Goal: Information Seeking & Learning: Learn about a topic

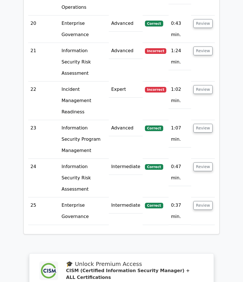
scroll to position [1458, 0]
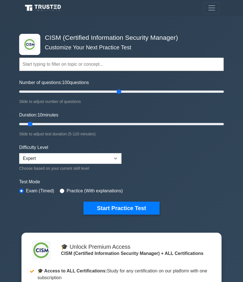
drag, startPoint x: 27, startPoint y: 92, endPoint x: 117, endPoint y: 95, distance: 90.3
type input "100"
click at [117, 95] on div "Number of questions: 100 questions Slide to adjust number of questions" at bounding box center [121, 92] width 205 height 26
drag, startPoint x: 30, startPoint y: 123, endPoint x: 235, endPoint y: 118, distance: 204.5
type input "120"
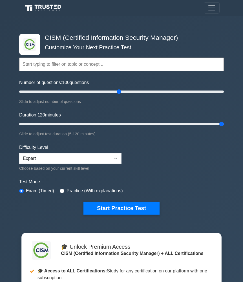
click at [235, 118] on div ".clsa-1{fill:#f6f7f8;}.clsa-2{fill:#6bb345;}.clsa-3{fill:#1d2e5c;} CISM (Certif…" at bounding box center [121, 201] width 243 height 371
click at [119, 92] on input "Number of questions: 100 questions" at bounding box center [121, 91] width 205 height 7
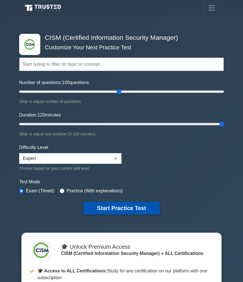
click at [110, 205] on button "Start Practice Test" at bounding box center [121, 208] width 76 height 13
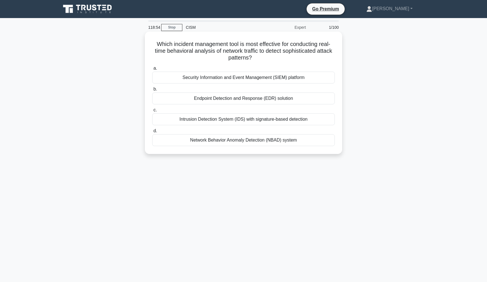
click at [202, 141] on div "Network Behavior Anomaly Detection (NBAD) system" at bounding box center [243, 140] width 183 height 12
click at [152, 133] on input "d. Network Behavior Anomaly Detection (NBAD) system" at bounding box center [152, 131] width 0 height 4
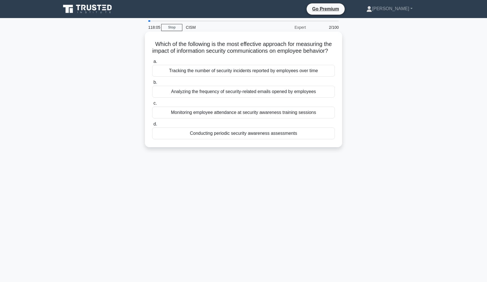
click at [227, 139] on div "Conducting periodic security awareness assessments" at bounding box center [243, 133] width 183 height 12
click at [152, 126] on input "d. Conducting periodic security awareness assessments" at bounding box center [152, 124] width 0 height 4
click at [207, 91] on div "To identify and mitigate privacy risks associated with new projects or systems" at bounding box center [243, 92] width 183 height 12
click at [152, 84] on input "b. To identify and mitigate privacy risks associated with new projects or syste…" at bounding box center [152, 83] width 0 height 4
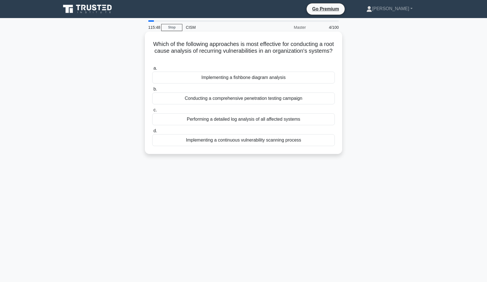
click at [230, 81] on div "Implementing a fishbone diagram analysis" at bounding box center [243, 78] width 183 height 12
click at [152, 70] on input "a. Implementing a fishbone diagram analysis" at bounding box center [152, 69] width 0 height 4
click at [211, 79] on div "Perform a complete system reimage and firmware update" at bounding box center [243, 78] width 183 height 12
click at [152, 70] on input "a. Perform a complete system reimage and firmware update" at bounding box center [152, 69] width 0 height 4
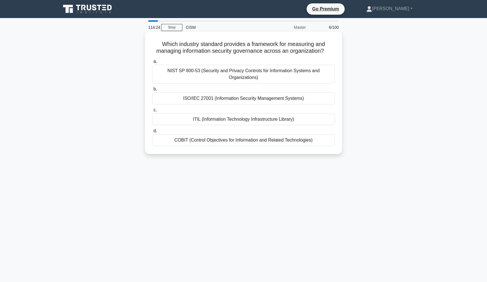
click at [216, 76] on div "NIST SP 800-53 (Security and Privacy Controls for Information Systems and Organ…" at bounding box center [243, 74] width 183 height 19
click at [152, 63] on input "a. NIST SP 800-53 (Security and Privacy Controls for Information Systems and Or…" at bounding box center [152, 62] width 0 height 4
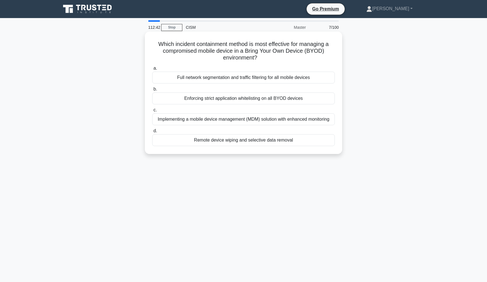
click at [241, 80] on div "Full network segmentation and traffic filtering for all mobile devices" at bounding box center [243, 78] width 183 height 12
click at [152, 70] on input "a. Full network segmentation and traffic filtering for all mobile devices" at bounding box center [152, 69] width 0 height 4
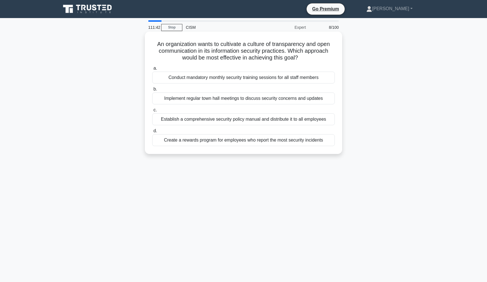
click at [243, 140] on div "Create a rewards program for employees who report the most security incidents" at bounding box center [243, 140] width 183 height 12
click at [152, 133] on input "d. Create a rewards program for employees who report the most security incidents" at bounding box center [152, 131] width 0 height 4
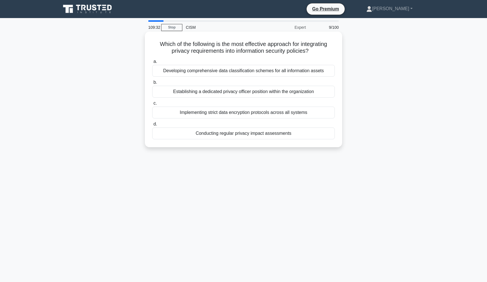
click at [226, 133] on div "Conducting regular privacy impact assessments" at bounding box center [243, 133] width 183 height 12
click at [152, 126] on input "d. Conducting regular privacy impact assessments" at bounding box center [152, 124] width 0 height 4
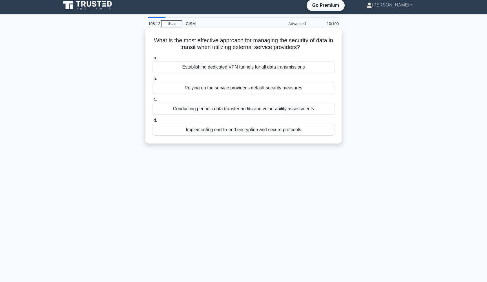
click at [230, 129] on div "Implementing end-to-end encryption and secure protocols" at bounding box center [243, 130] width 183 height 12
click at [152, 122] on input "d. Implementing end-to-end encryption and secure protocols" at bounding box center [152, 121] width 0 height 4
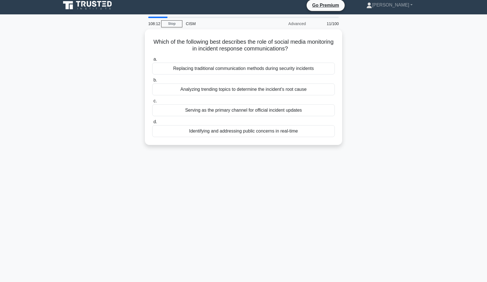
scroll to position [0, 0]
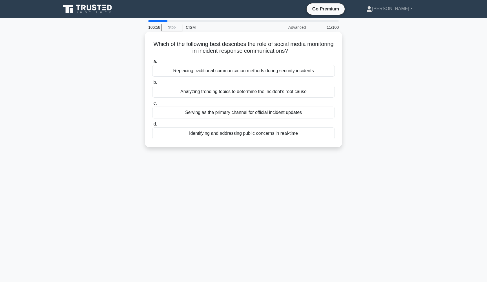
click at [231, 131] on div "Identifying and addressing public concerns in real-time" at bounding box center [243, 133] width 183 height 12
click at [152, 126] on input "d. Identifying and addressing public concerns in real-time" at bounding box center [152, 124] width 0 height 4
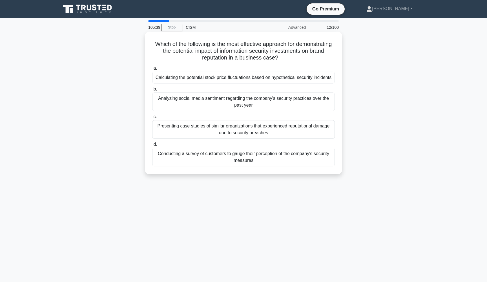
click at [243, 132] on div "Presenting case studies of similar organizations that experienced reputational …" at bounding box center [243, 129] width 183 height 19
click at [152, 119] on input "c. Presenting case studies of similar organizations that experienced reputation…" at bounding box center [152, 117] width 0 height 4
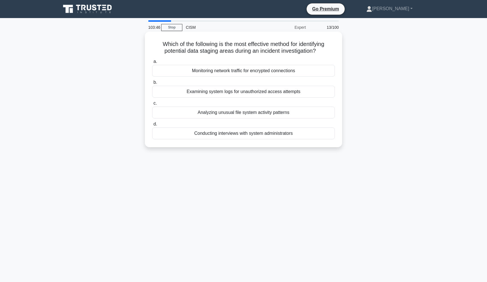
click at [197, 115] on div "Analyzing unusual file system activity patterns" at bounding box center [243, 113] width 183 height 12
click at [152, 105] on input "c. Analyzing unusual file system activity patterns" at bounding box center [152, 104] width 0 height 4
click at [222, 73] on div "Peer benchmarking data" at bounding box center [243, 71] width 183 height 12
click at [152, 63] on input "a. Peer benchmarking data" at bounding box center [152, 62] width 0 height 4
drag, startPoint x: 316, startPoint y: 42, endPoint x: 201, endPoint y: 50, distance: 115.0
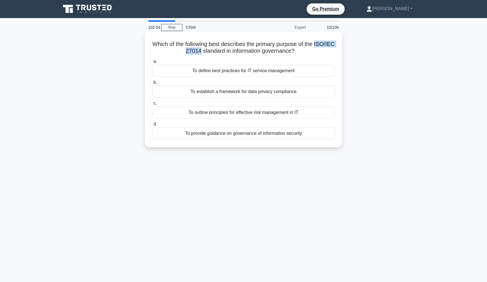
click at [201, 50] on h5 "Which of the following best describes the primary purpose of the ISO/IEC 27014 …" at bounding box center [244, 48] width 184 height 14
copy h5 "ISO/IEC 27014"
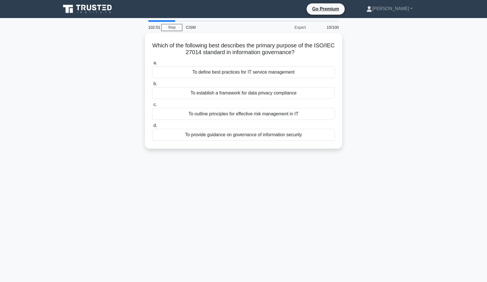
click at [243, 0] on nav "Go Premium [PERSON_NAME] Profile" at bounding box center [243, 9] width 487 height 18
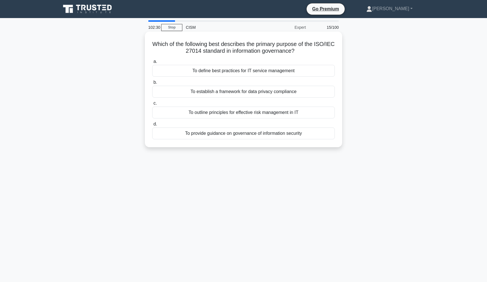
click at [243, 132] on div "To provide guidance on governance of information security" at bounding box center [243, 133] width 183 height 12
click at [152, 126] on input "d. To provide guidance on governance of information security" at bounding box center [152, 124] width 0 height 4
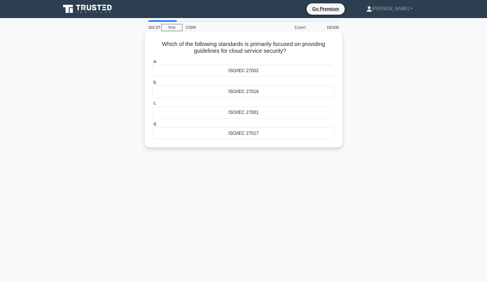
click at [243, 73] on div "ISO/IEC 27002" at bounding box center [243, 71] width 183 height 12
click at [152, 63] on input "a. ISO/IEC 27002" at bounding box center [152, 62] width 0 height 4
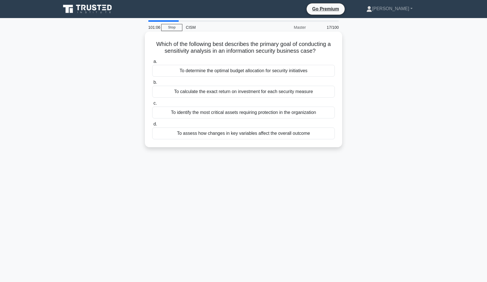
click at [243, 135] on div "To assess how changes in key variables affect the overall outcome" at bounding box center [243, 133] width 183 height 12
click at [152, 126] on input "d. To assess how changes in key variables affect the overall outcome" at bounding box center [152, 124] width 0 height 4
click at [224, 92] on div "Implement air-gapping and physical isolation" at bounding box center [243, 92] width 183 height 12
click at [152, 84] on input "b. Implement air-gapping and physical isolation" at bounding box center [152, 83] width 0 height 4
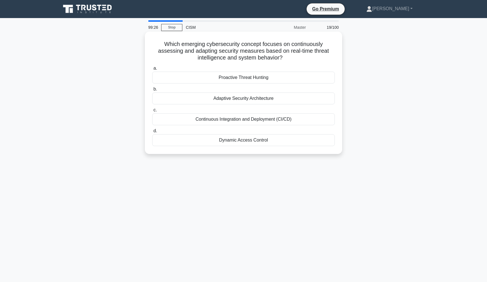
click at [243, 99] on div "Adaptive Security Architecture" at bounding box center [243, 98] width 183 height 12
click at [152, 91] on input "b. Adaptive Security Architecture" at bounding box center [152, 89] width 0 height 4
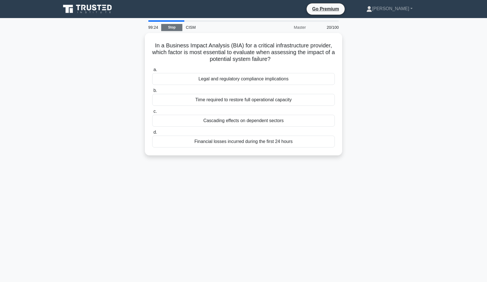
click at [167, 29] on link "Stop" at bounding box center [171, 27] width 21 height 7
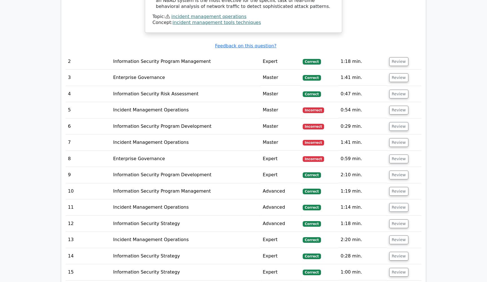
scroll to position [763, 0]
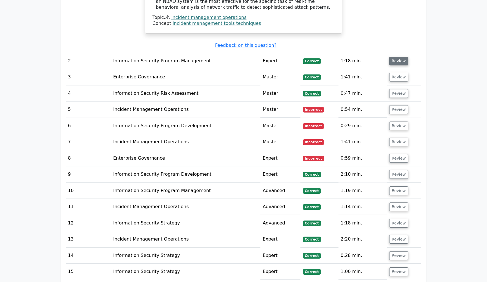
click at [395, 57] on button "Review" at bounding box center [398, 61] width 19 height 9
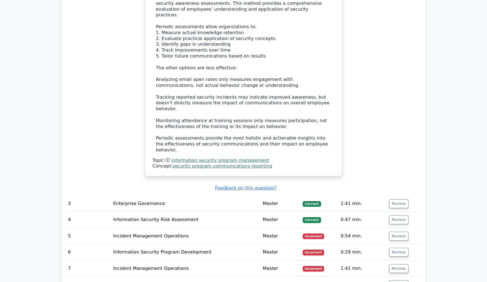
scroll to position [996, 0]
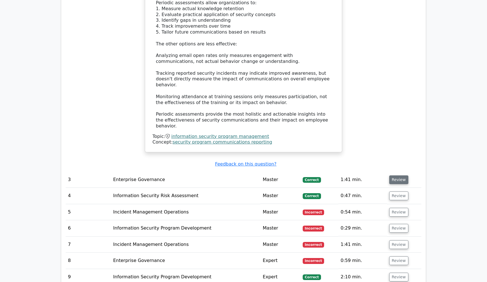
click at [391, 175] on button "Review" at bounding box center [398, 179] width 19 height 9
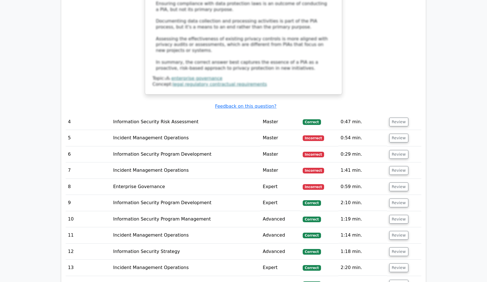
scroll to position [1420, 0]
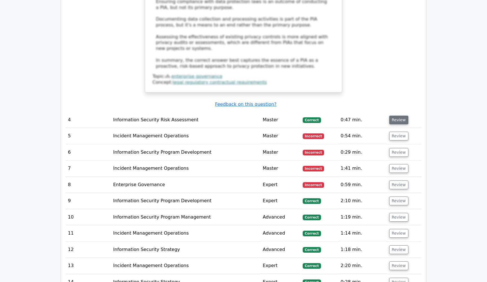
click at [399, 116] on button "Review" at bounding box center [398, 120] width 19 height 9
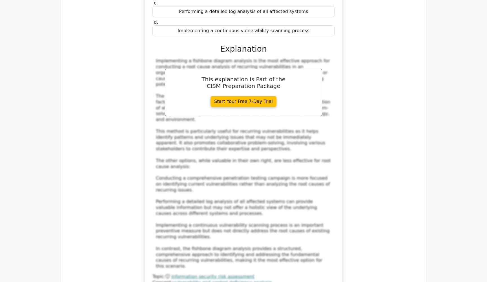
scroll to position [1625, 0]
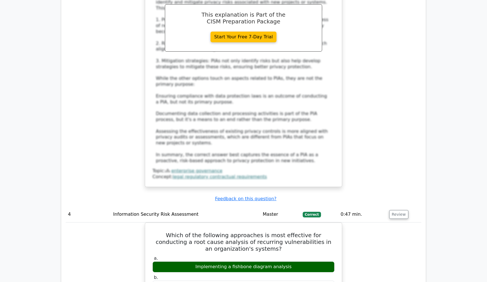
scroll to position [1299, 0]
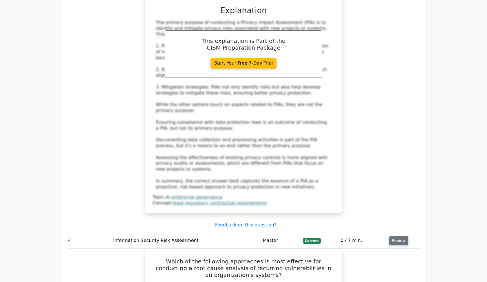
click at [398, 236] on button "Review" at bounding box center [398, 240] width 19 height 9
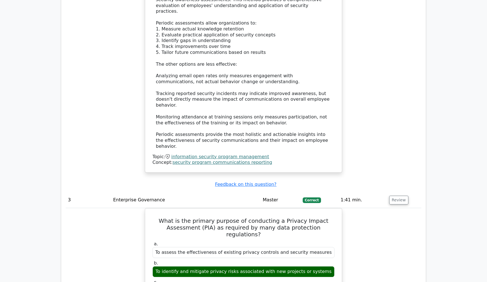
scroll to position [949, 0]
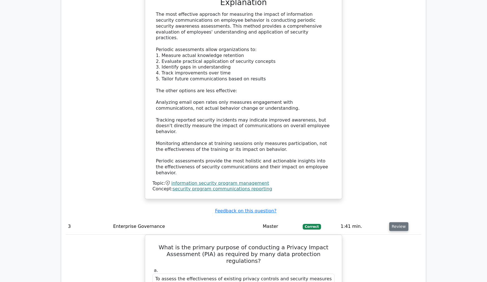
click at [402, 222] on button "Review" at bounding box center [398, 226] width 19 height 9
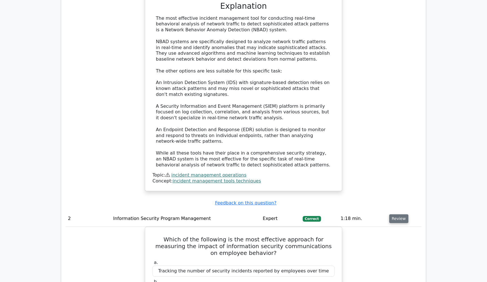
click at [402, 214] on button "Review" at bounding box center [398, 218] width 19 height 9
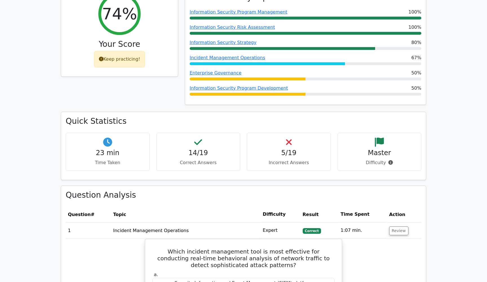
scroll to position [215, 0]
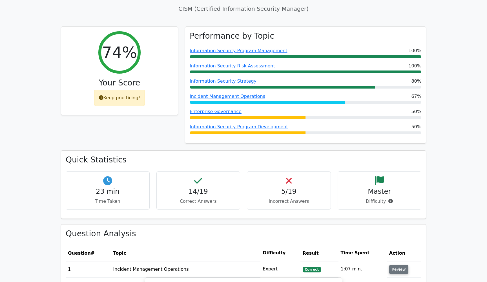
click at [400, 266] on button "Review" at bounding box center [398, 269] width 19 height 9
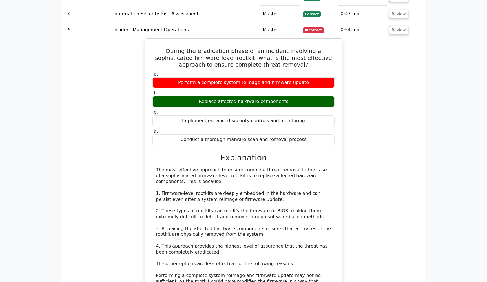
scroll to position [530, 0]
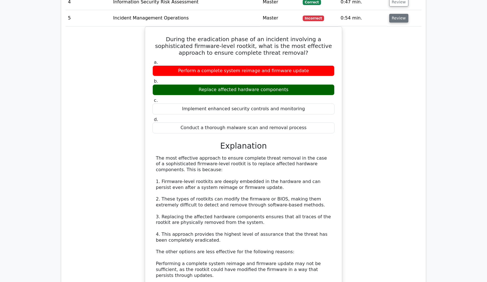
click at [394, 15] on button "Review" at bounding box center [398, 18] width 19 height 9
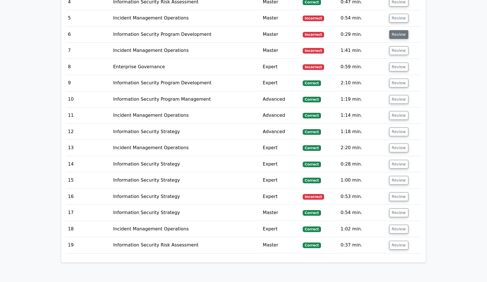
click at [390, 33] on button "Review" at bounding box center [398, 34] width 19 height 9
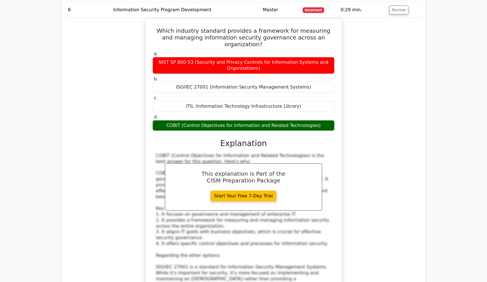
scroll to position [556, 0]
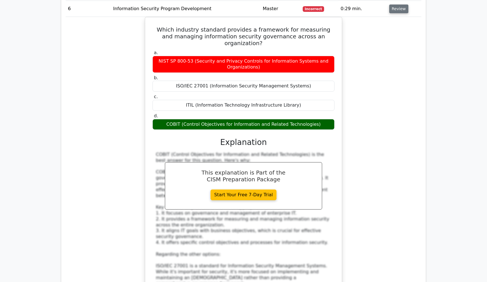
click at [395, 7] on button "Review" at bounding box center [398, 9] width 19 height 9
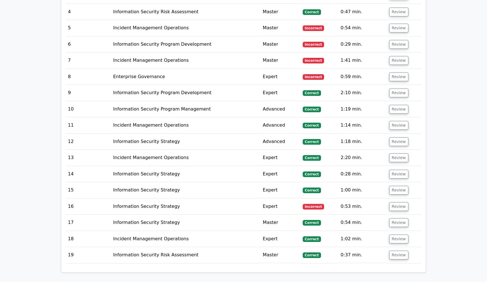
scroll to position [514, 0]
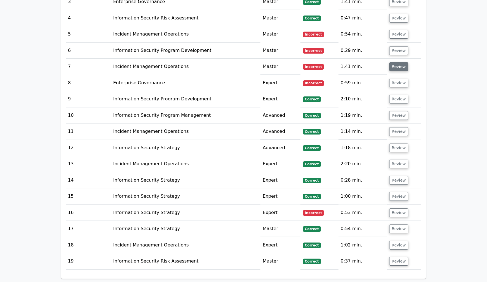
click at [396, 67] on button "Review" at bounding box center [398, 66] width 19 height 9
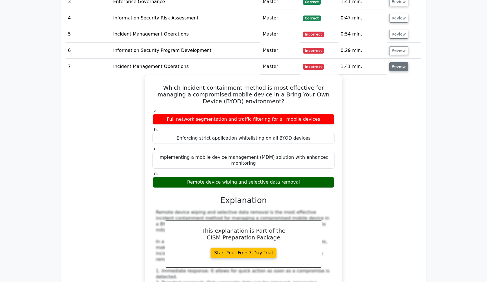
click at [396, 67] on button "Review" at bounding box center [398, 66] width 19 height 9
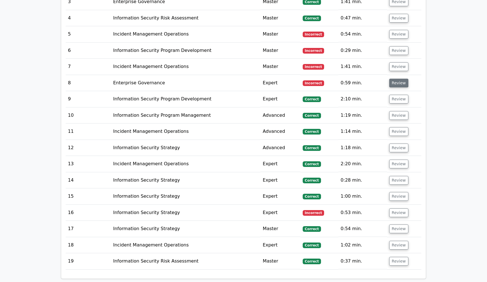
click at [395, 81] on button "Review" at bounding box center [398, 83] width 19 height 9
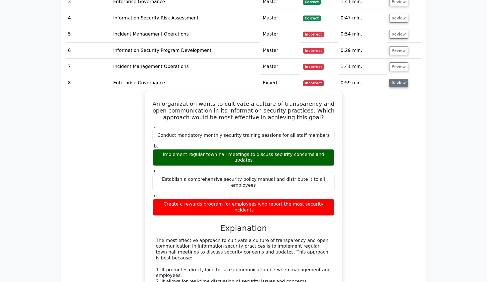
click at [395, 81] on button "Review" at bounding box center [398, 83] width 19 height 9
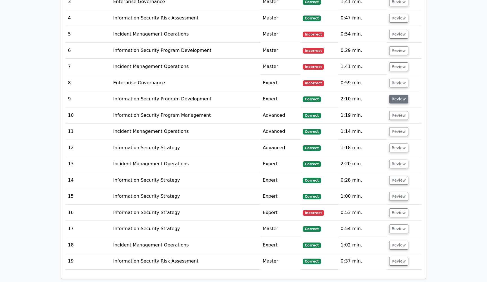
click at [391, 100] on button "Review" at bounding box center [398, 99] width 19 height 9
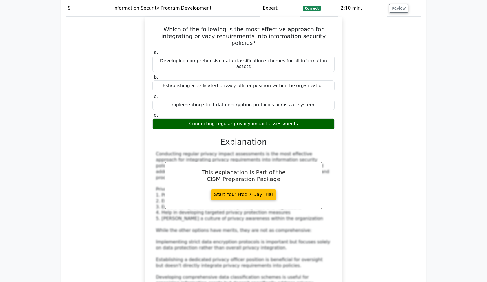
scroll to position [573, 0]
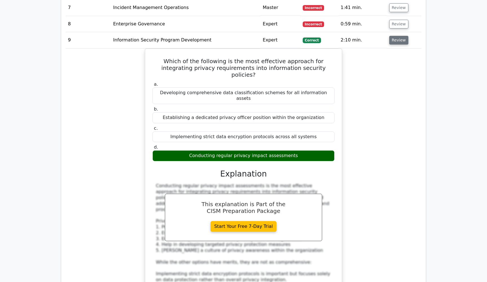
click at [393, 41] on button "Review" at bounding box center [398, 40] width 19 height 9
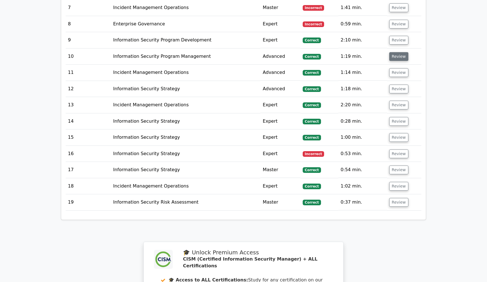
click at [397, 59] on button "Review" at bounding box center [398, 56] width 19 height 9
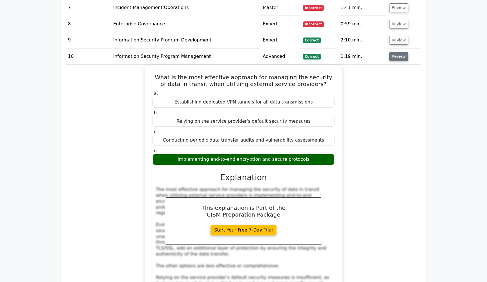
click at [397, 59] on button "Review" at bounding box center [398, 56] width 19 height 9
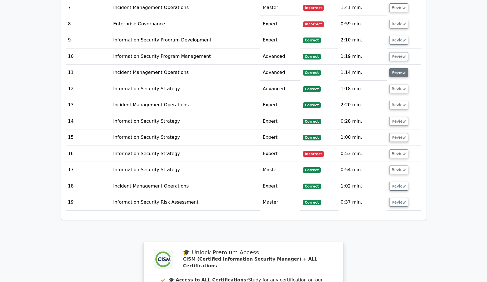
click at [399, 71] on button "Review" at bounding box center [398, 72] width 19 height 9
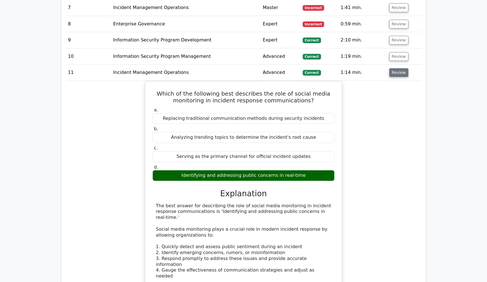
click at [399, 71] on button "Review" at bounding box center [398, 72] width 19 height 9
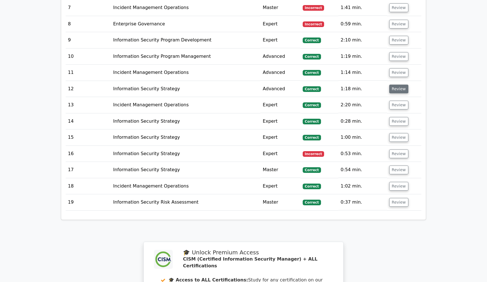
click at [397, 86] on button "Review" at bounding box center [398, 89] width 19 height 9
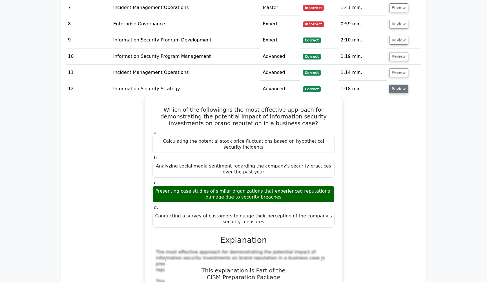
click at [397, 86] on button "Review" at bounding box center [398, 89] width 19 height 9
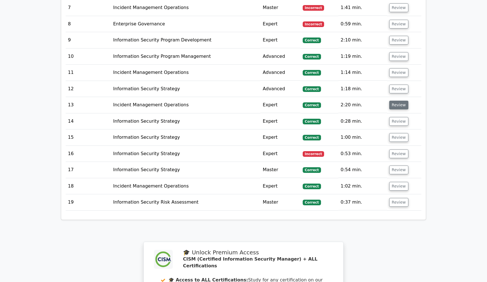
click at [395, 104] on button "Review" at bounding box center [398, 105] width 19 height 9
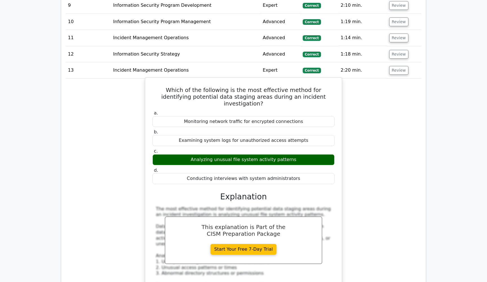
scroll to position [609, 0]
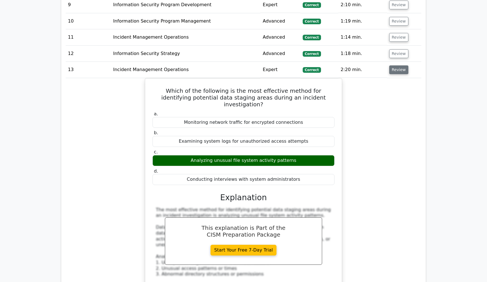
click at [393, 69] on button "Review" at bounding box center [398, 69] width 19 height 9
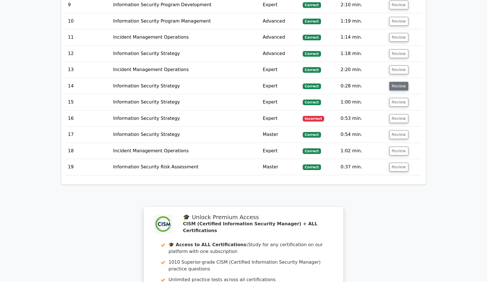
click at [389, 85] on button "Review" at bounding box center [398, 86] width 19 height 9
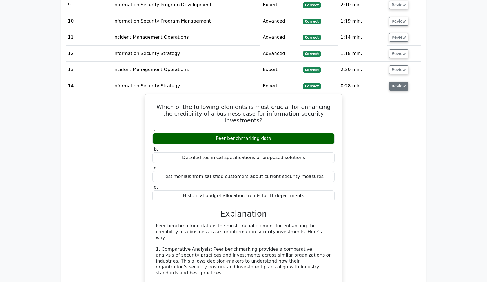
click at [398, 88] on button "Review" at bounding box center [398, 86] width 19 height 9
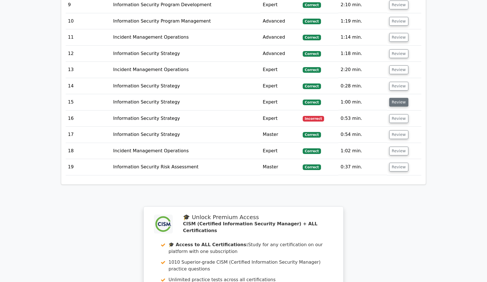
click at [398, 104] on button "Review" at bounding box center [398, 102] width 19 height 9
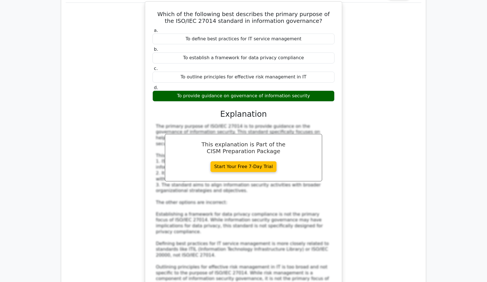
scroll to position [672, 0]
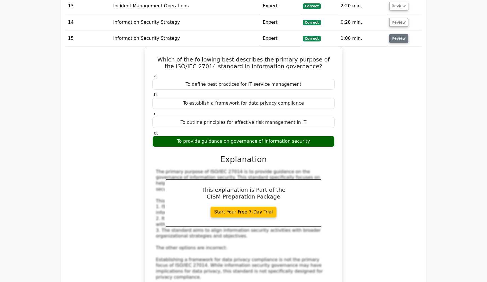
click at [391, 37] on button "Review" at bounding box center [398, 38] width 19 height 9
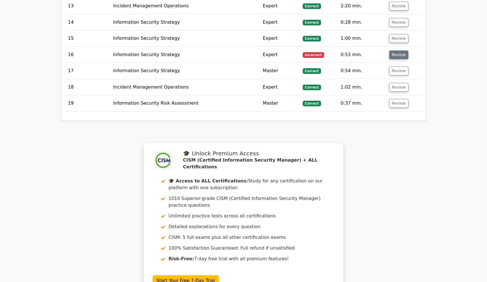
click at [399, 51] on button "Review" at bounding box center [398, 54] width 19 height 9
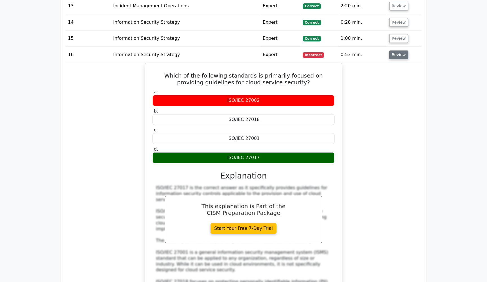
click at [395, 53] on button "Review" at bounding box center [398, 54] width 19 height 9
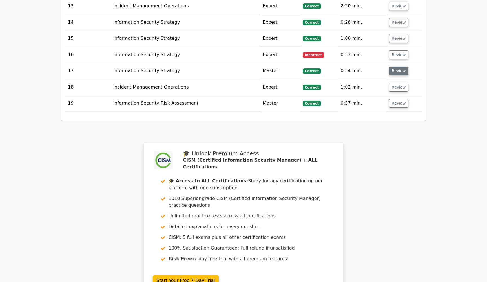
click at [395, 69] on button "Review" at bounding box center [398, 71] width 19 height 9
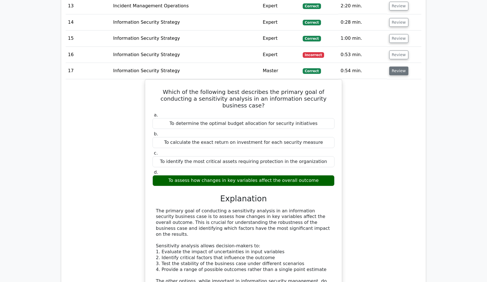
click at [392, 73] on button "Review" at bounding box center [398, 71] width 19 height 9
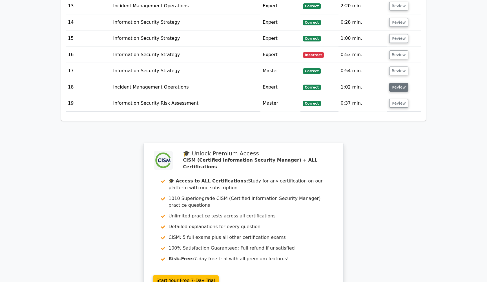
click at [389, 90] on button "Review" at bounding box center [398, 87] width 19 height 9
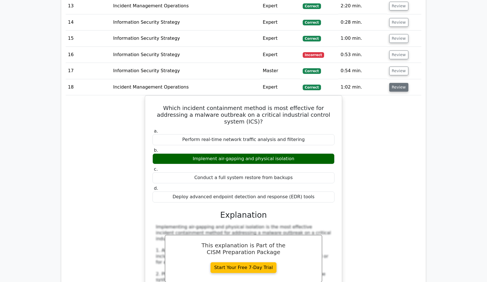
click at [400, 87] on button "Review" at bounding box center [398, 87] width 19 height 9
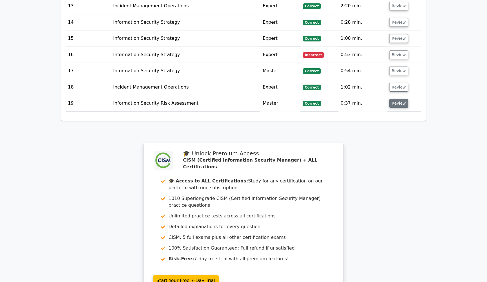
click at [396, 102] on button "Review" at bounding box center [398, 103] width 19 height 9
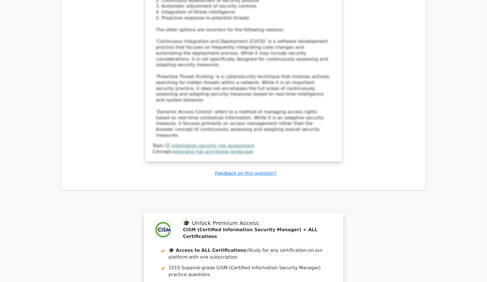
scroll to position [975, 0]
